Goal: Contribute content: Contribute content

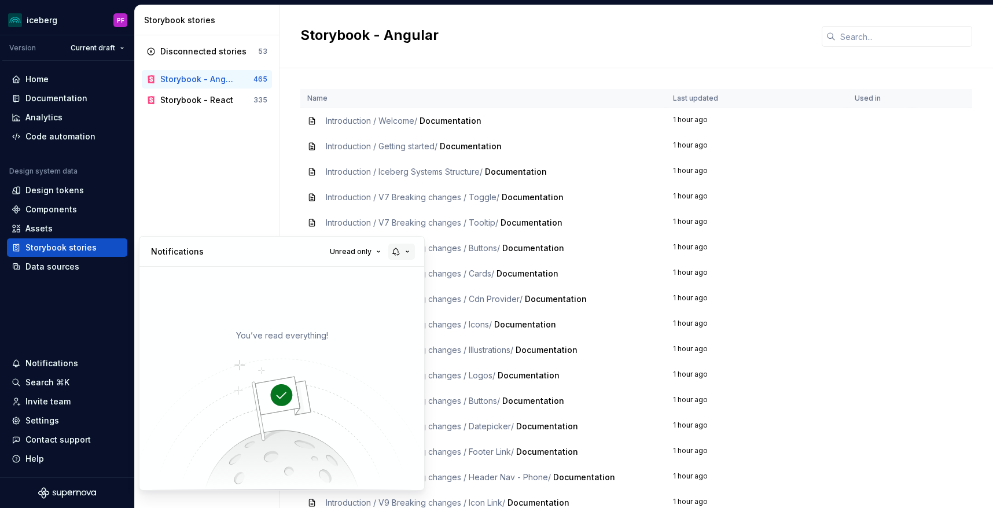
click at [407, 250] on button "button" at bounding box center [401, 252] width 27 height 16
click at [231, 182] on html "iceberg PF Version Current draft Home Documentation Analytics Code automation D…" at bounding box center [496, 254] width 993 height 508
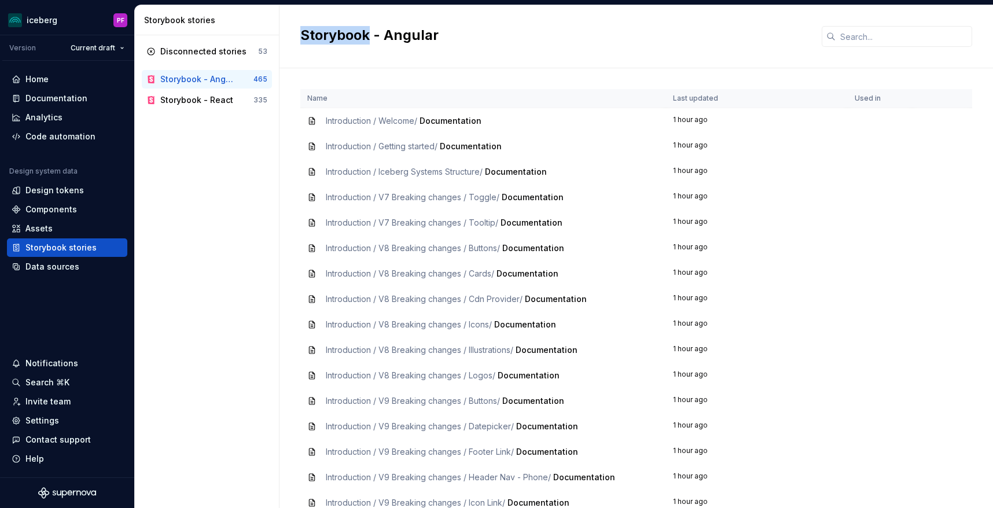
click at [231, 182] on html "iceberg PF Version Current draft Home Documentation Analytics Code automation D…" at bounding box center [496, 254] width 993 height 508
click at [47, 226] on html "iceberg PF Version Current draft Home Documentation Analytics Code automation D…" at bounding box center [496, 254] width 993 height 508
click at [61, 209] on html "iceberg PF Version Current draft Home Documentation Analytics Code automation D…" at bounding box center [496, 254] width 993 height 508
click at [71, 208] on html "iceberg PF Version Current draft Home Documentation Analytics Code automation D…" at bounding box center [496, 254] width 993 height 508
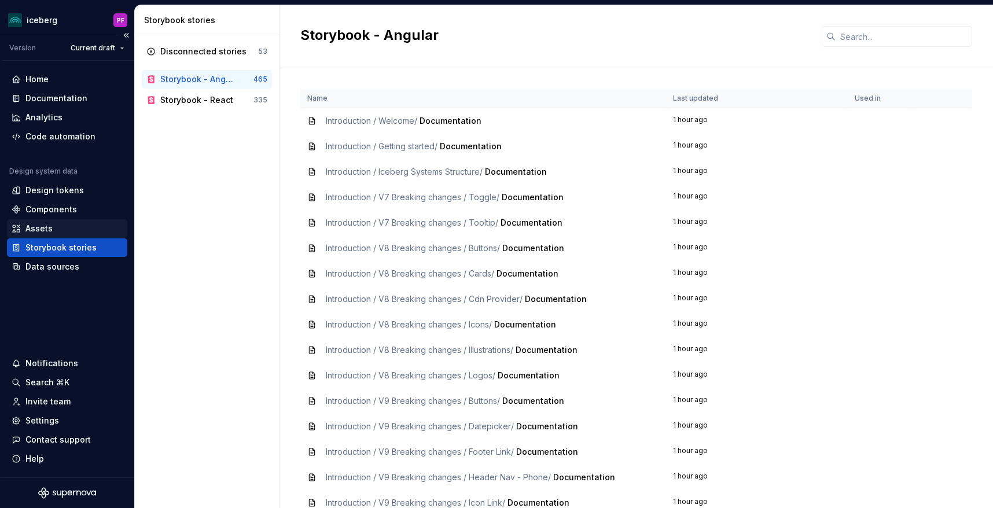
click at [91, 221] on div "Assets" at bounding box center [67, 228] width 120 height 19
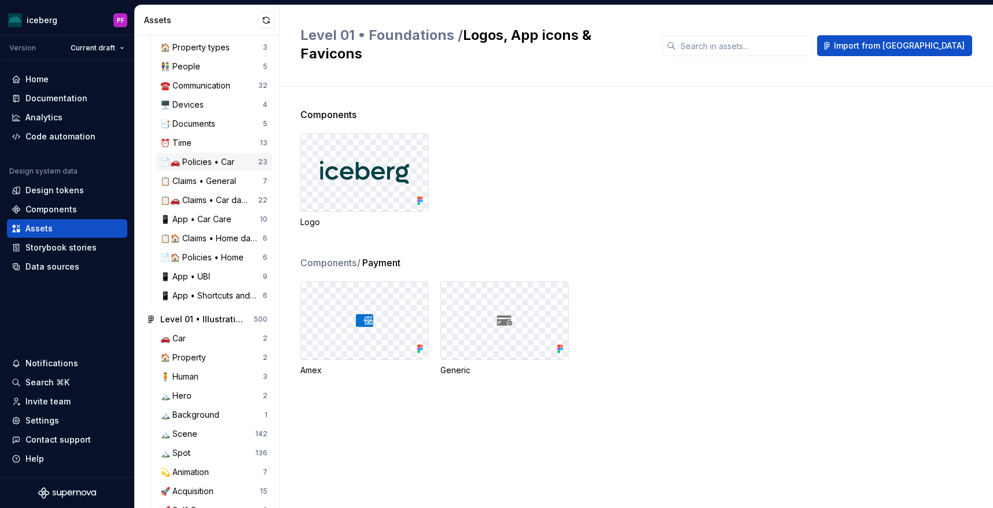
scroll to position [288, 0]
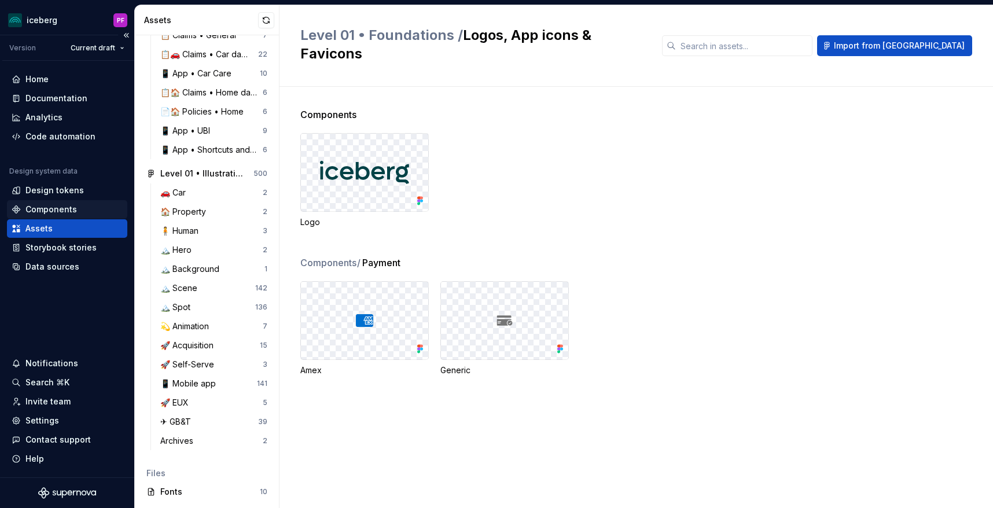
click at [49, 204] on div "Components" at bounding box center [50, 210] width 51 height 12
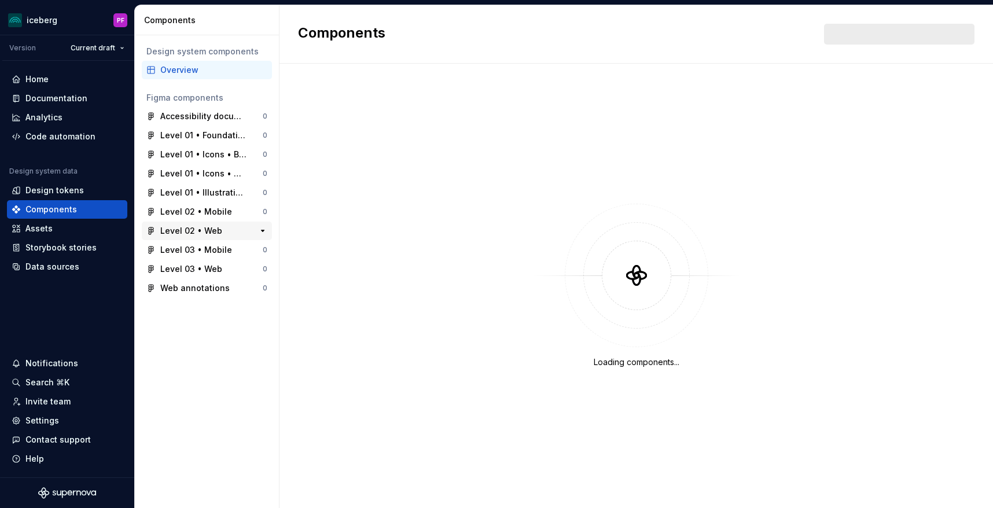
click at [201, 226] on div "Level 02 • Web" at bounding box center [191, 231] width 62 height 12
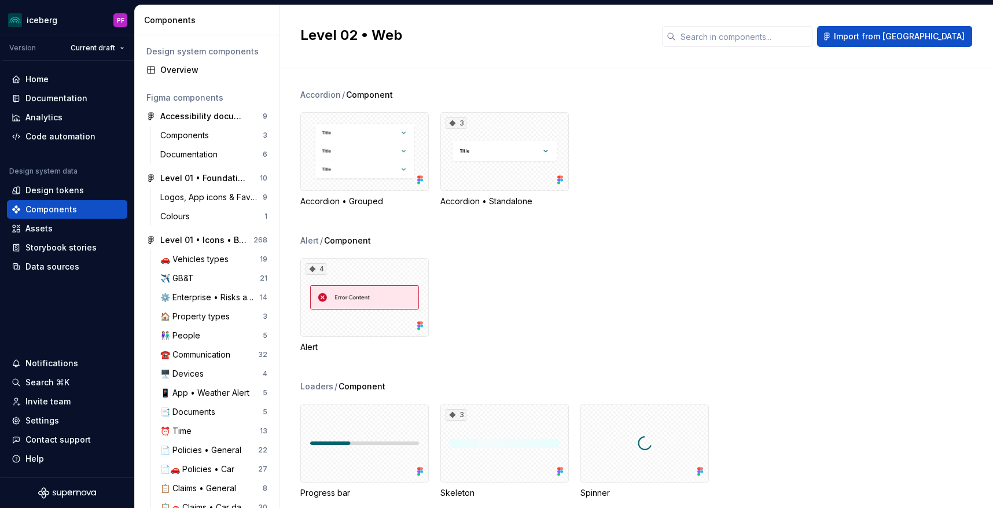
scroll to position [16, 0]
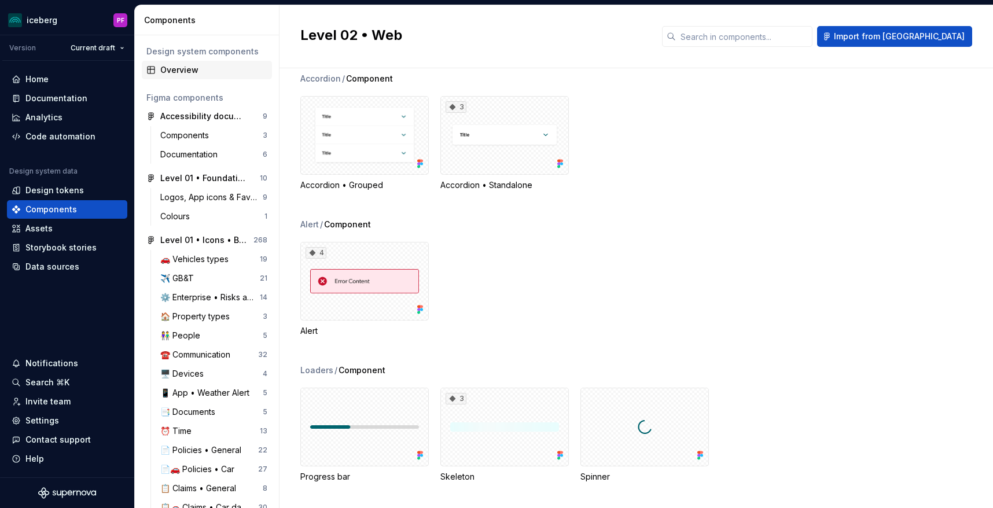
click at [181, 73] on div "Overview" at bounding box center [213, 70] width 107 height 12
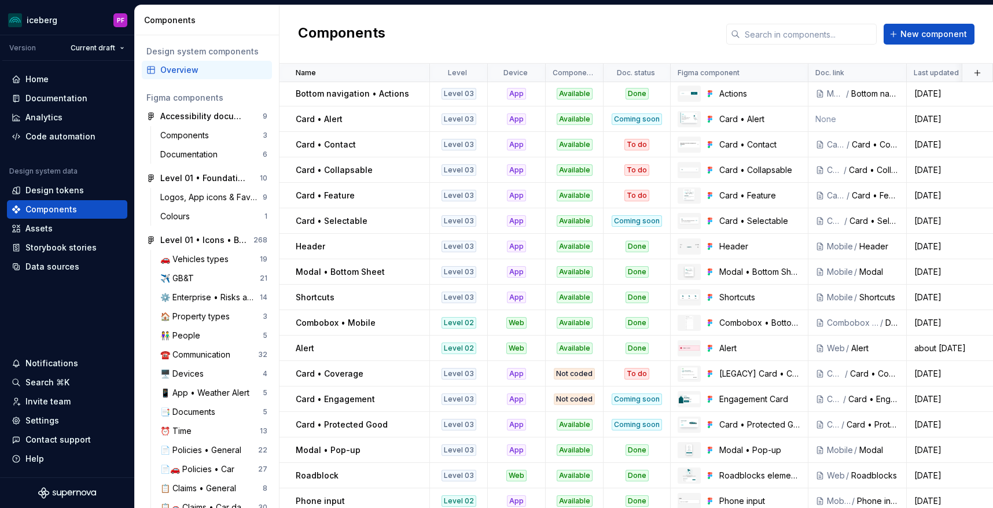
scroll to position [1484, 0]
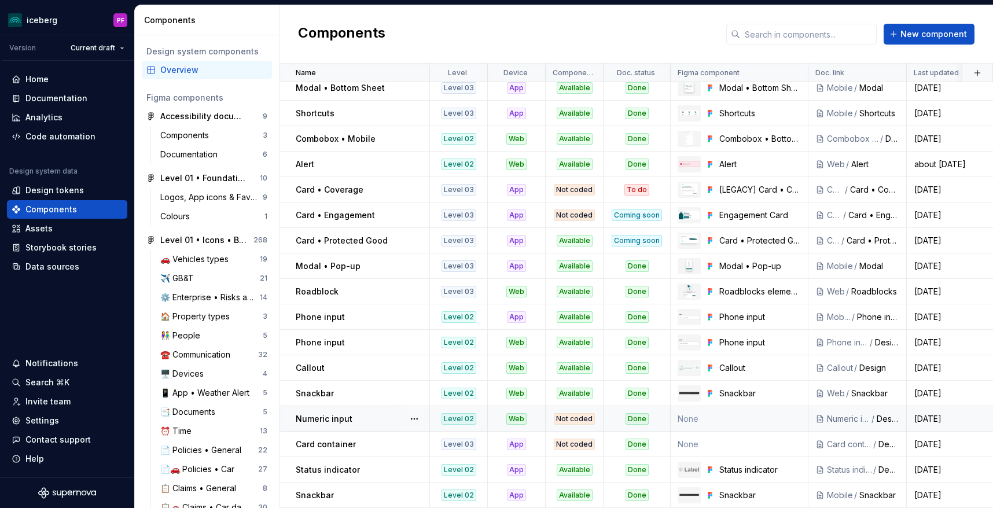
click at [709, 418] on td "None" at bounding box center [740, 418] width 138 height 25
click at [690, 418] on td "None" at bounding box center [740, 418] width 138 height 25
click at [705, 418] on td "None" at bounding box center [740, 418] width 138 height 25
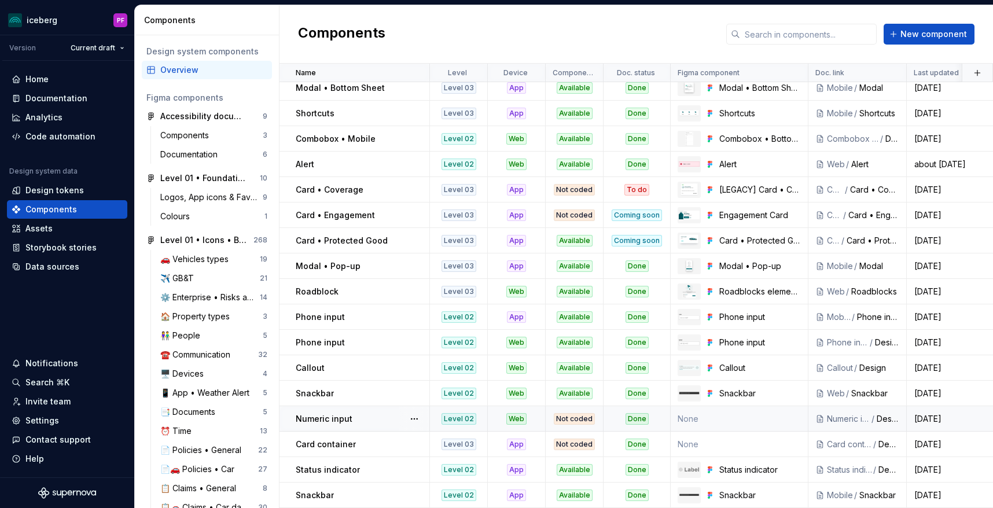
click at [324, 414] on p "Numeric input" at bounding box center [324, 419] width 57 height 12
click at [414, 419] on button "button" at bounding box center [414, 419] width 16 height 16
click at [446, 438] on div "Open component detail" at bounding box center [475, 442] width 95 height 12
click at [415, 418] on button "button" at bounding box center [414, 419] width 16 height 16
click at [436, 437] on div "Open component detail" at bounding box center [475, 442] width 95 height 12
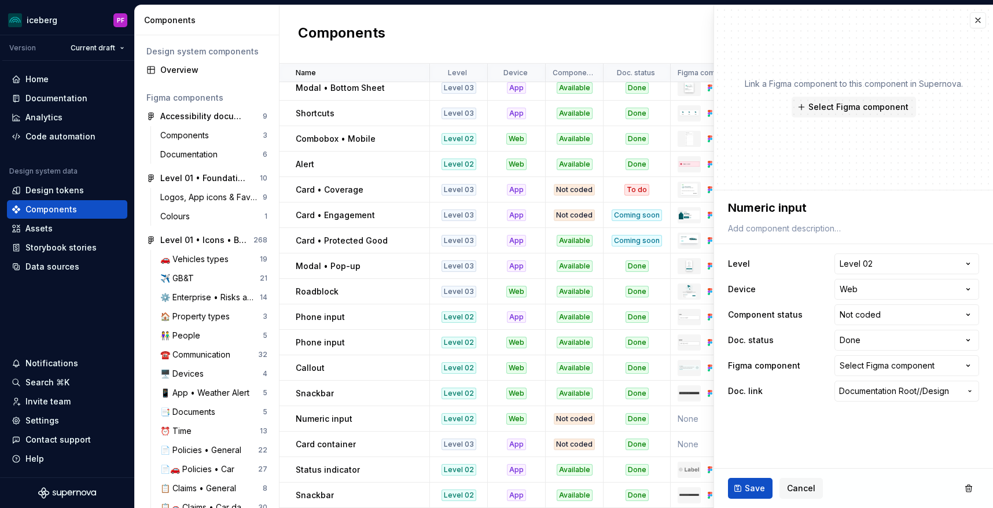
type textarea "*"
click at [929, 363] on div "Select Figma component" at bounding box center [887, 366] width 95 height 12
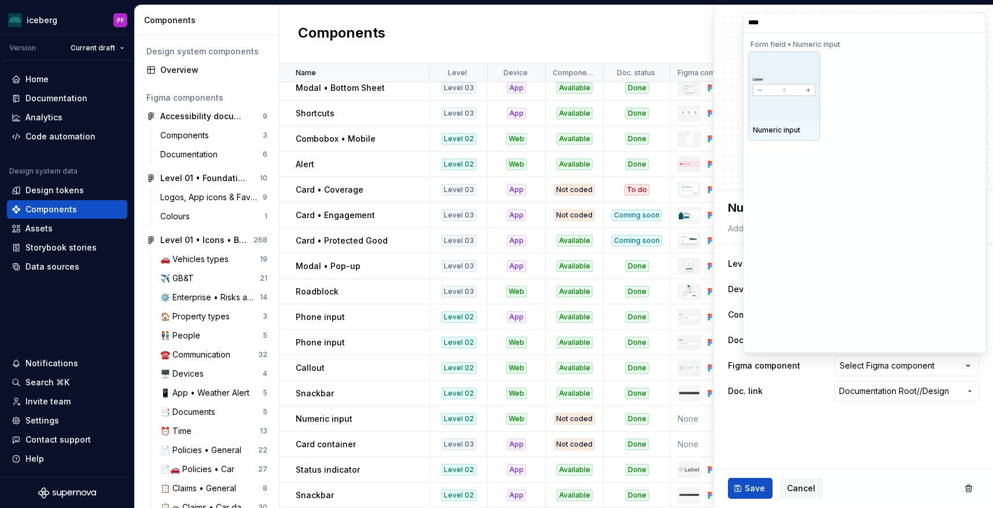
type input "*****"
click at [782, 64] on div at bounding box center [784, 85] width 72 height 69
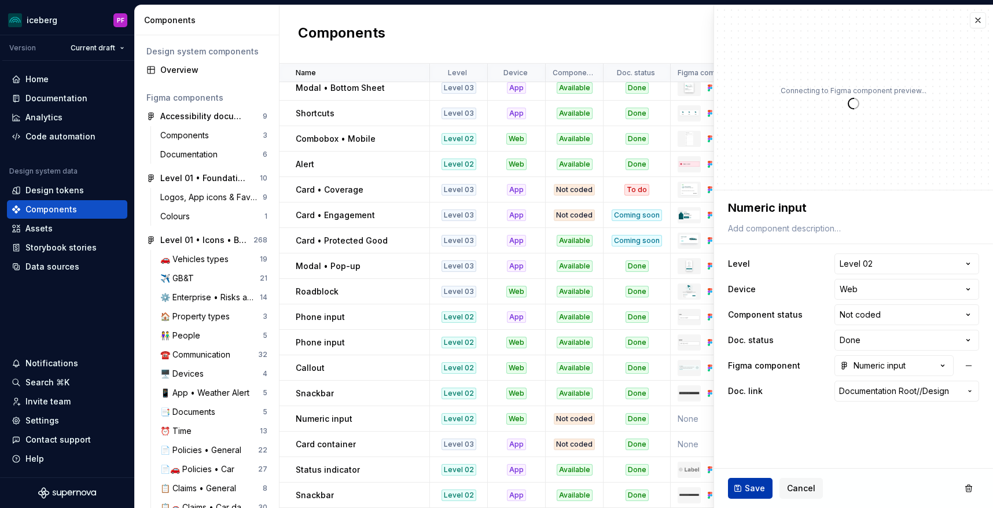
type textarea "*"
click at [891, 312] on html "iceberg PF Version Current draft Home Documentation Analytics Code automation D…" at bounding box center [496, 254] width 993 height 508
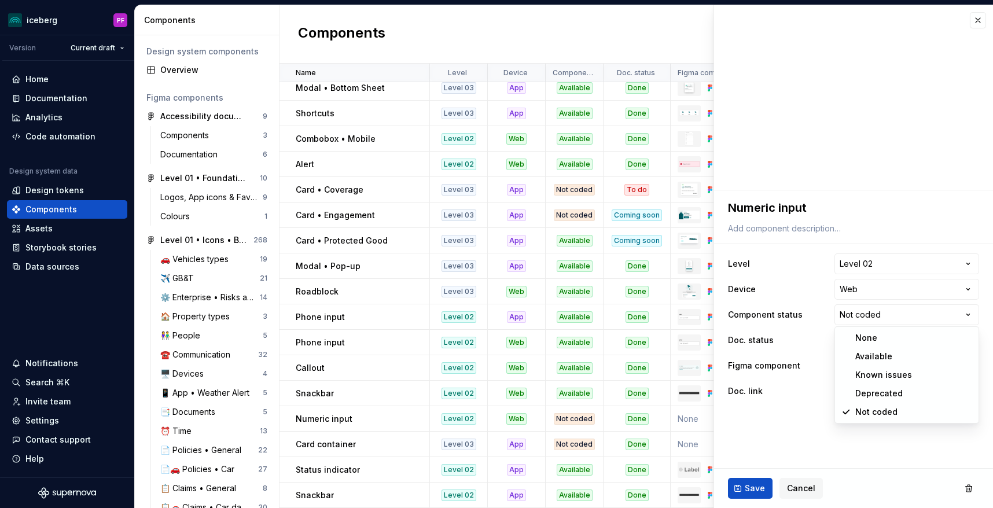
select select "**********"
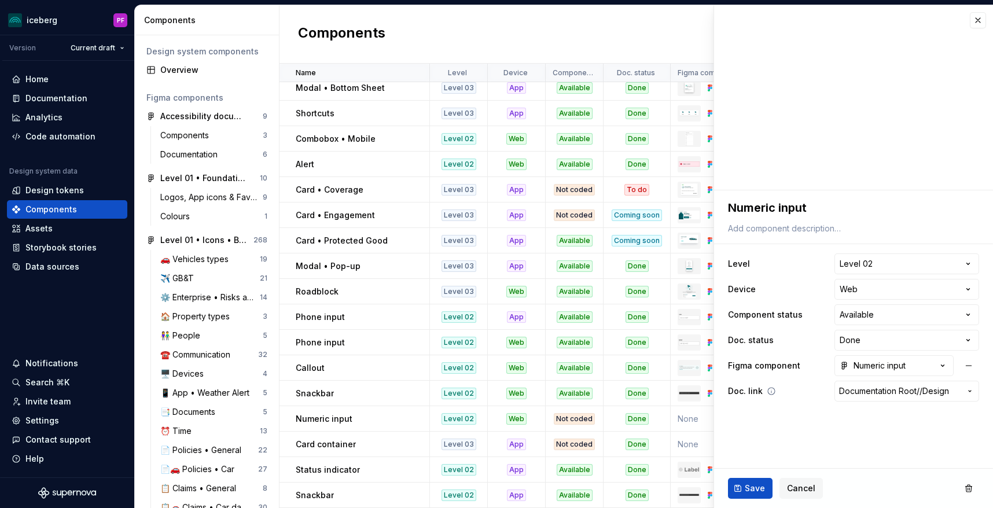
click at [866, 392] on span "Documentation Root /" at bounding box center [879, 391] width 80 height 12
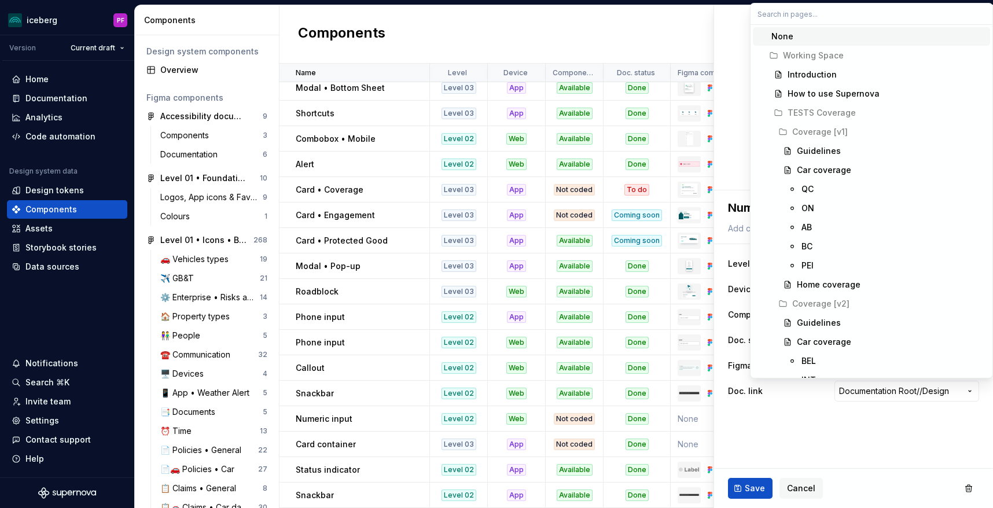
click at [810, 417] on html "iceberg PF Version Current draft Home Documentation Analytics Code automation D…" at bounding box center [496, 254] width 993 height 508
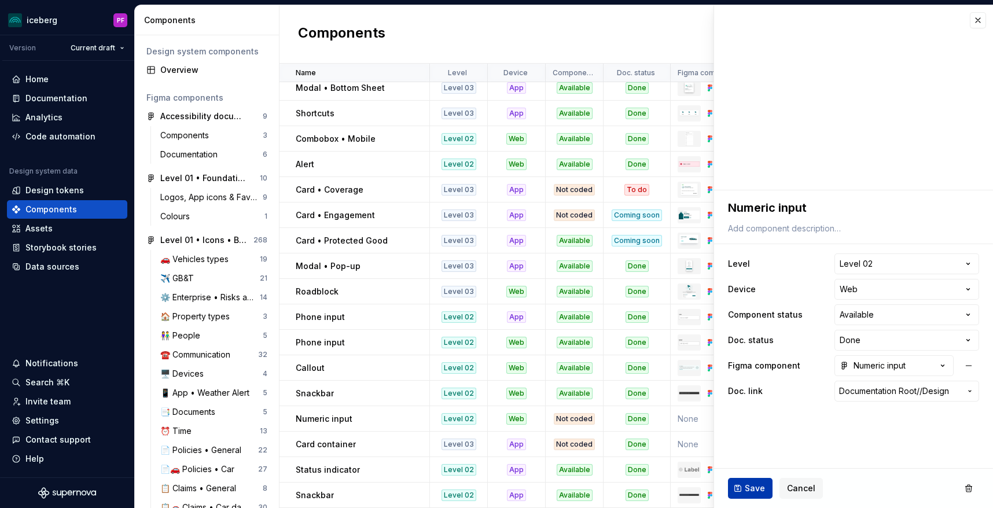
click at [742, 487] on button "Save" at bounding box center [750, 488] width 45 height 21
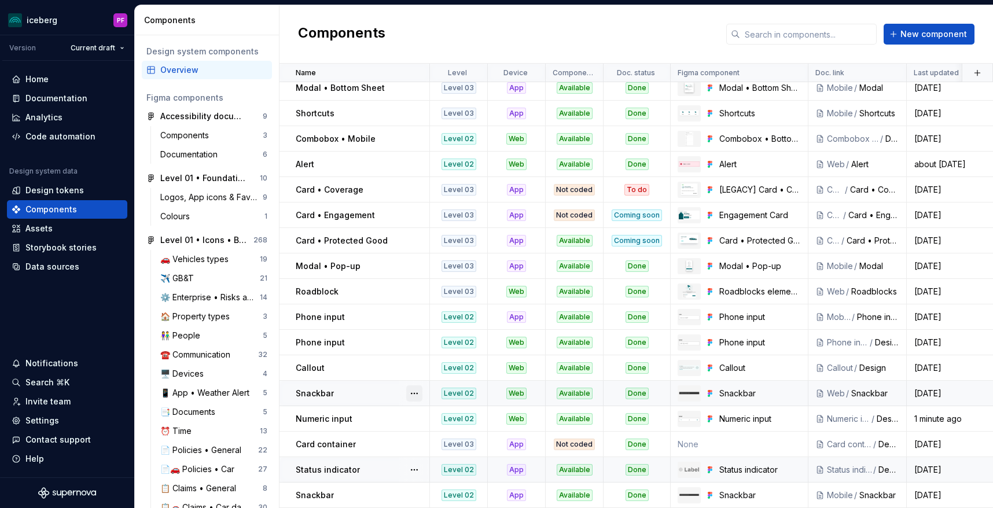
click at [418, 395] on button "button" at bounding box center [414, 393] width 16 height 16
click at [455, 417] on div "Open component detail" at bounding box center [475, 416] width 95 height 12
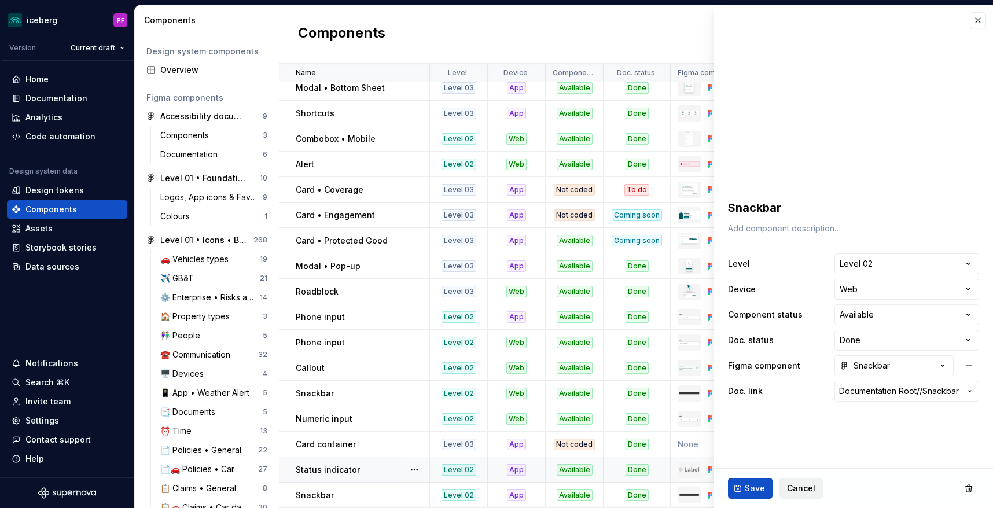
click at [802, 484] on span "Cancel" at bounding box center [801, 489] width 28 height 12
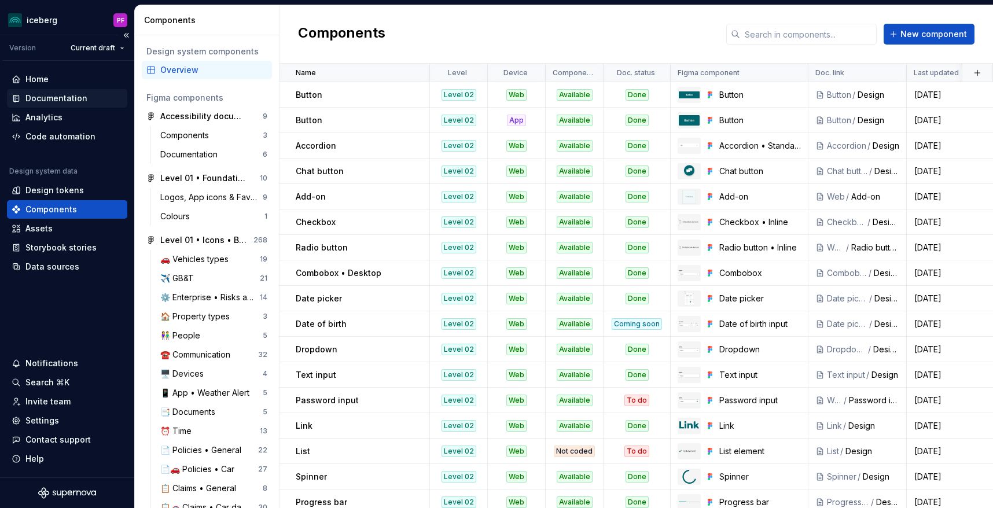
click at [67, 91] on div "Documentation" at bounding box center [67, 98] width 120 height 19
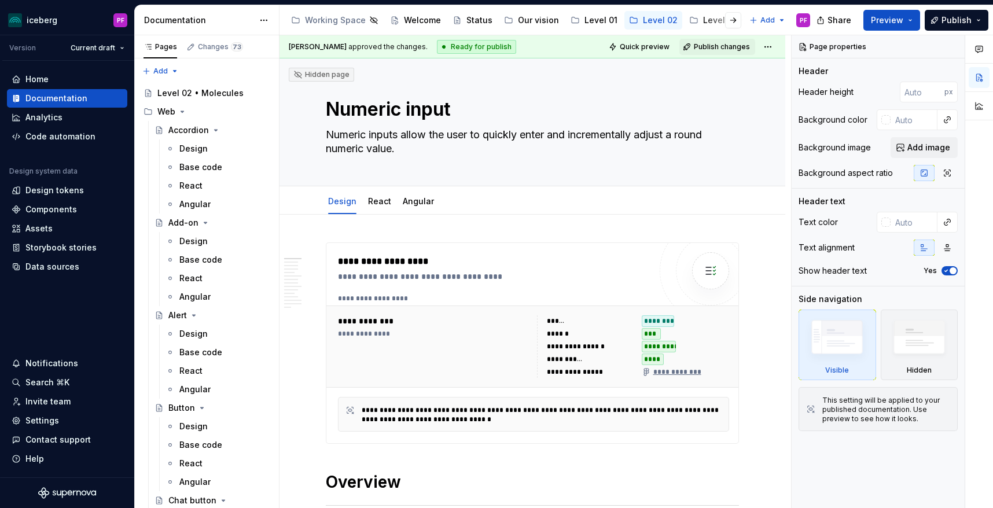
type textarea "*"
click at [468, 200] on span "Add tab" at bounding box center [473, 201] width 27 height 9
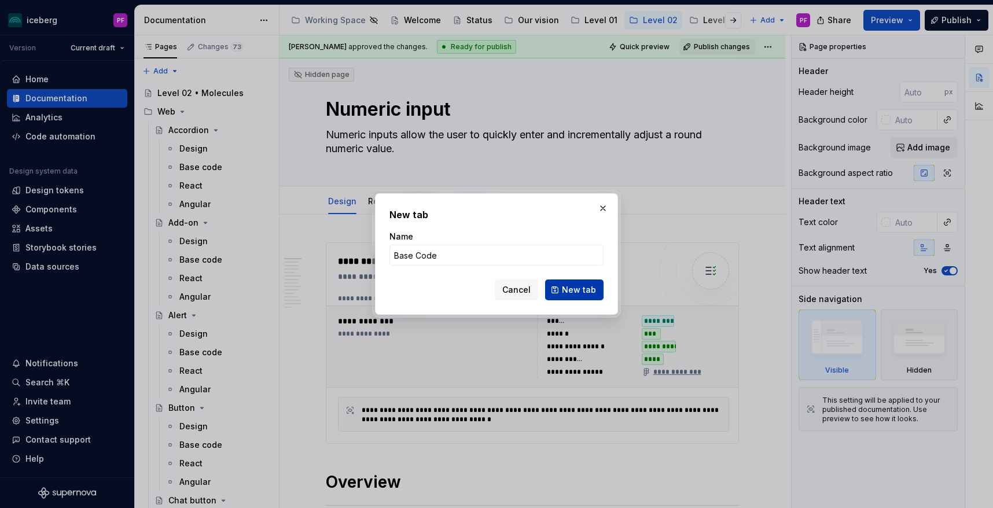
type input "Base Code"
click at [577, 299] on button "New tab" at bounding box center [574, 289] width 58 height 21
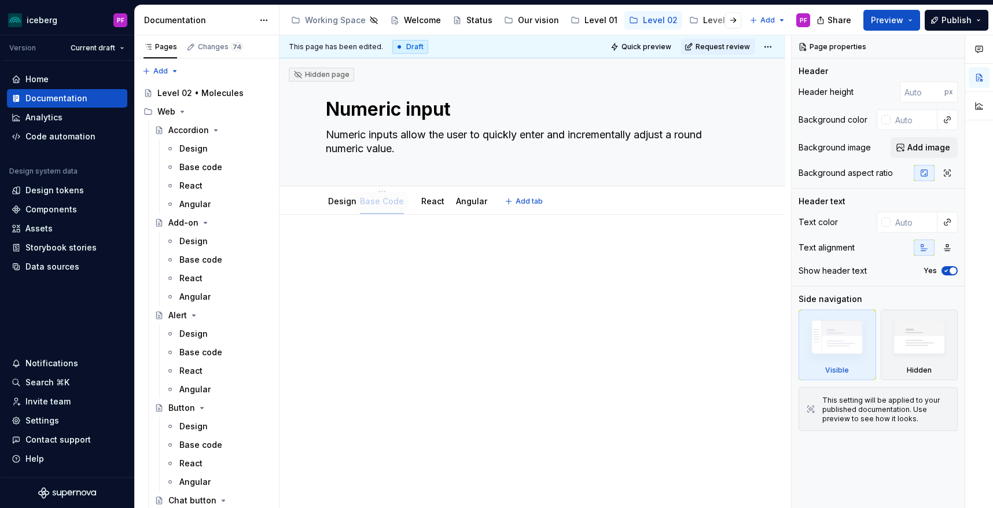
drag, startPoint x: 463, startPoint y: 207, endPoint x: 379, endPoint y: 204, distance: 84.5
click at [379, 204] on div "Base Code" at bounding box center [382, 201] width 44 height 14
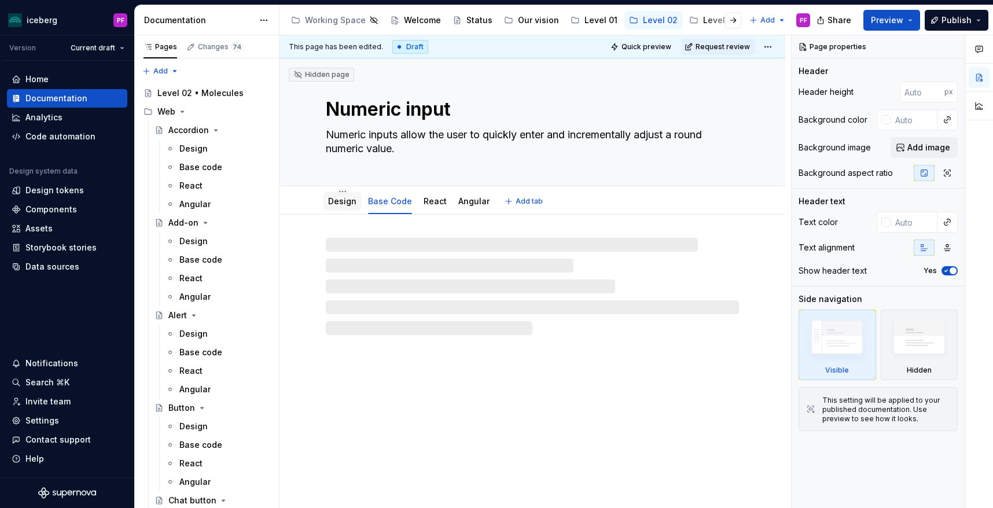
click at [336, 204] on link "Design" at bounding box center [342, 201] width 28 height 10
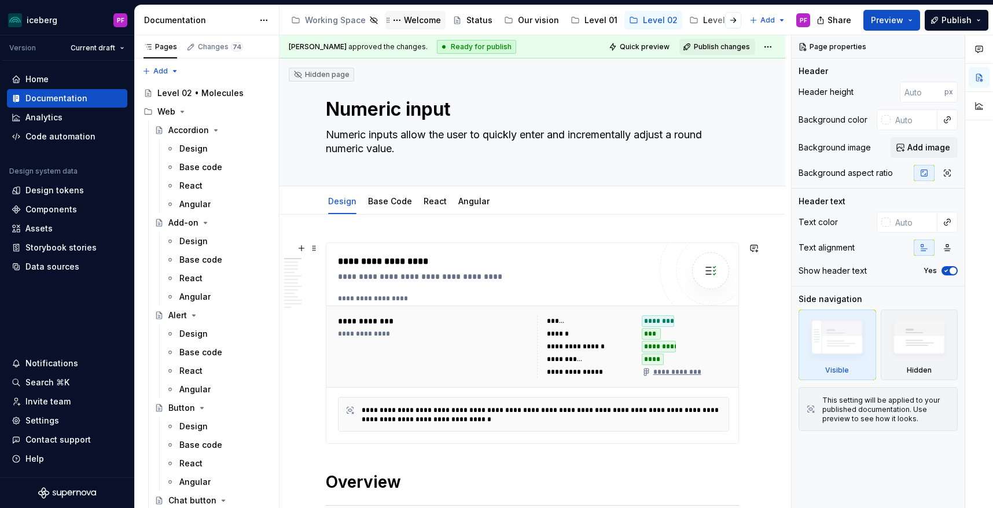
type textarea "*"
